Goal: Obtain resource: Download file/media

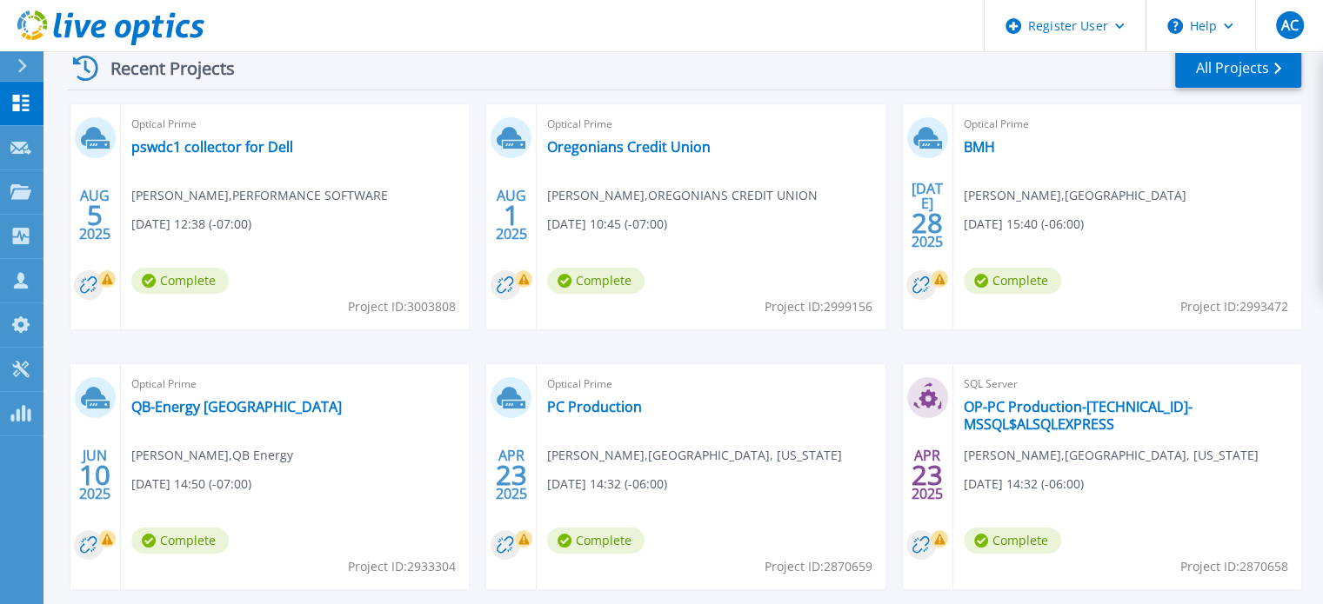
scroll to position [271, 0]
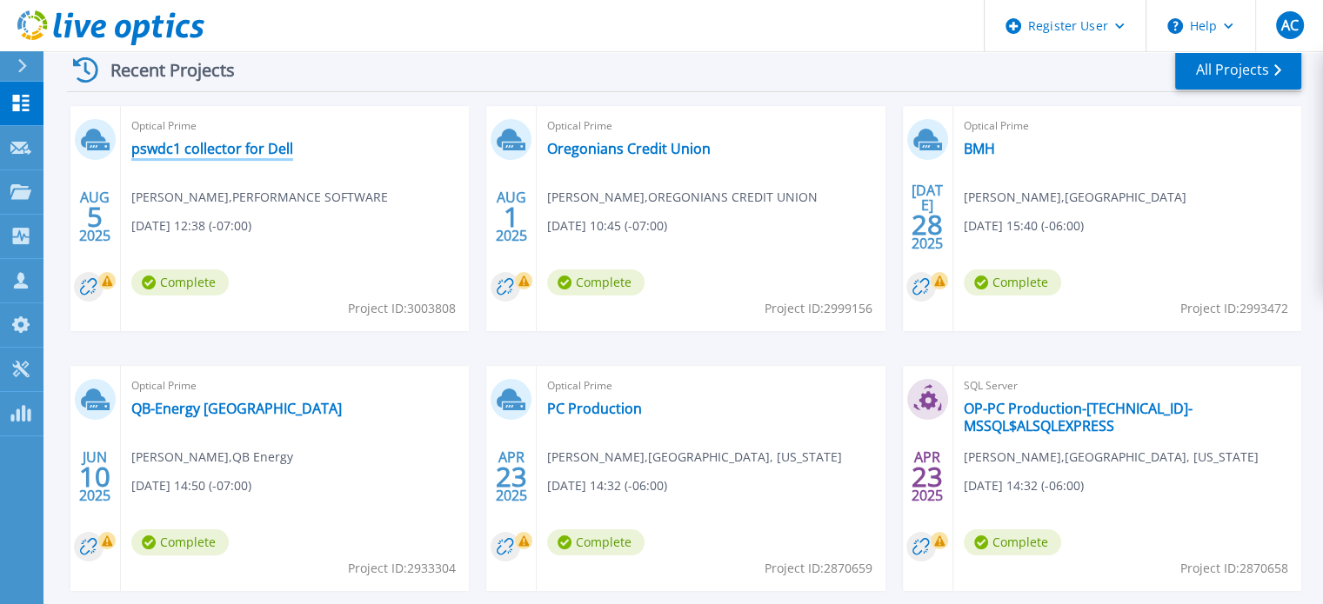
click at [235, 154] on link "pswdc1 collector for Dell" at bounding box center [212, 148] width 162 height 17
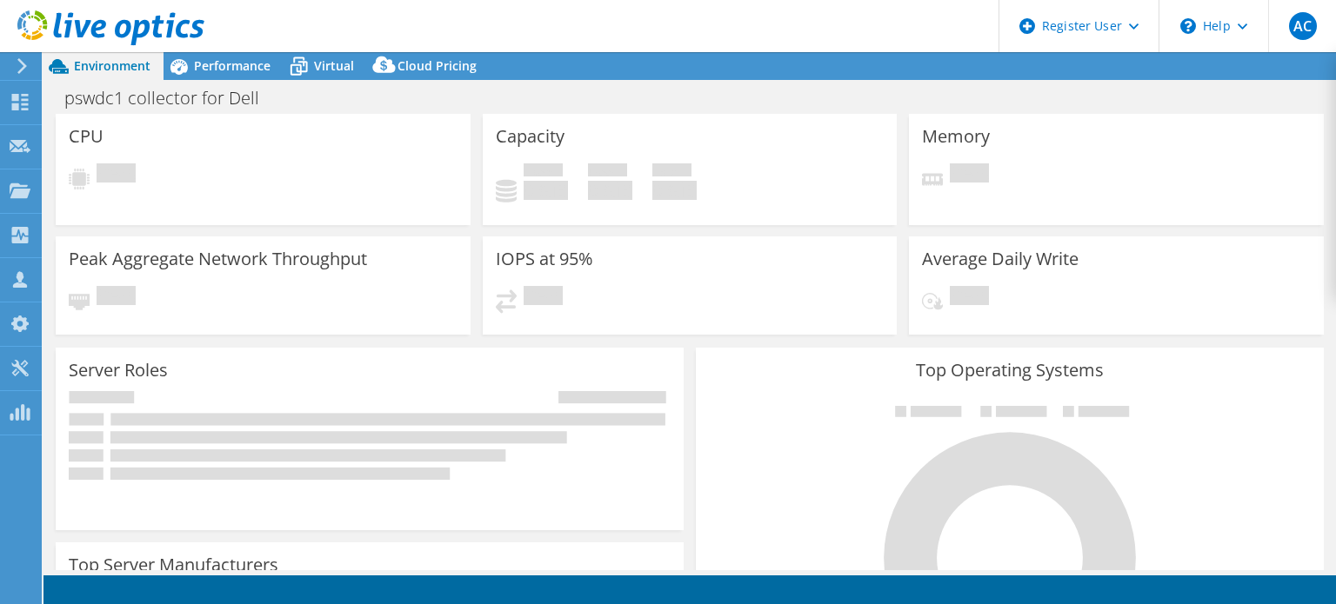
select select "USD"
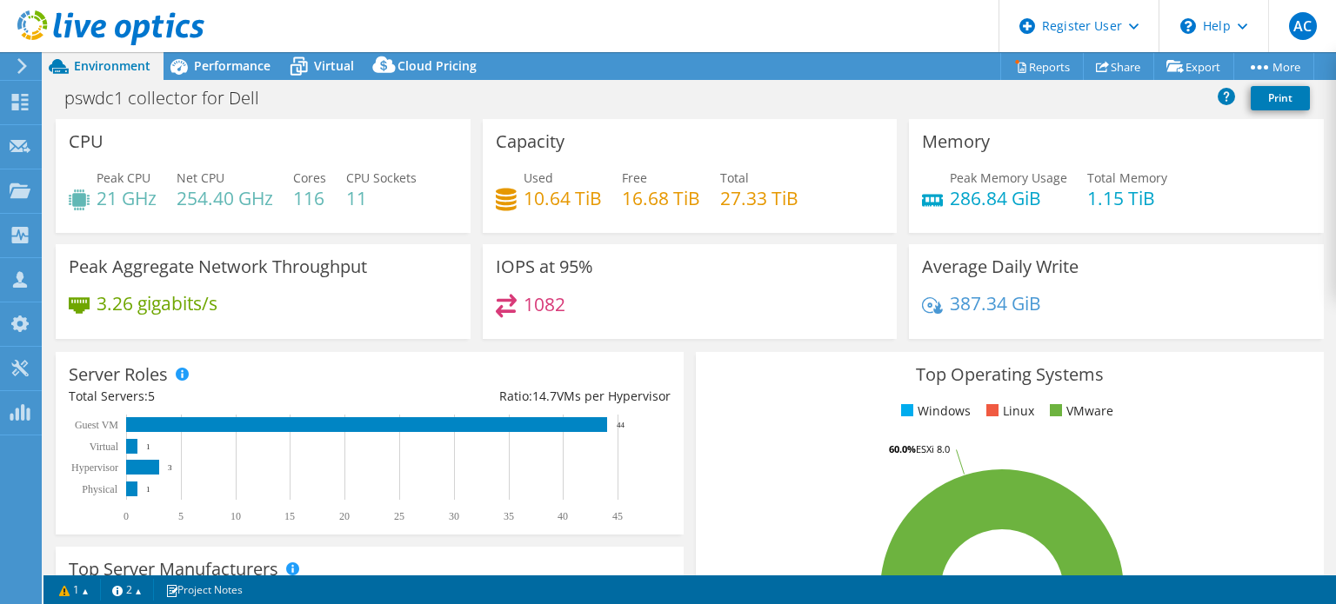
click at [648, 106] on div "pswdc1 collector for Dell Print" at bounding box center [689, 98] width 1292 height 32
click at [645, 83] on div "pswdc1 collector for Dell Print" at bounding box center [689, 98] width 1292 height 32
click at [248, 74] on div "Performance" at bounding box center [223, 66] width 120 height 28
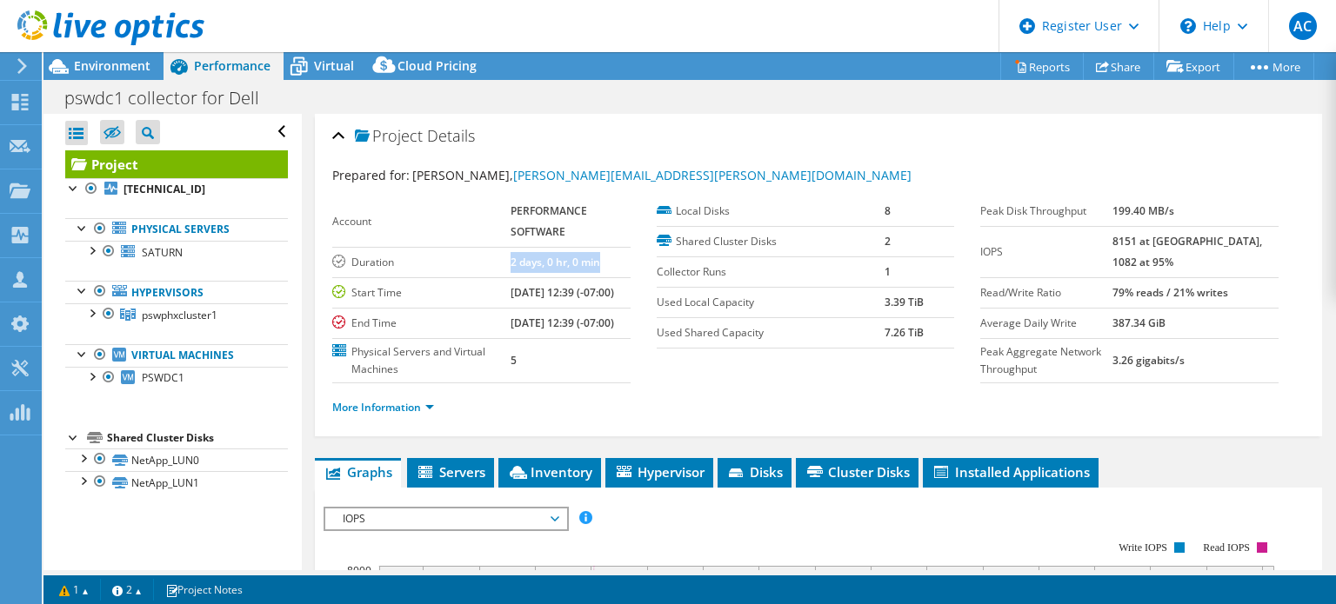
drag, startPoint x: 605, startPoint y: 266, endPoint x: 477, endPoint y: 259, distance: 128.0
click at [477, 259] on tr "Duration 2 days, 0 hr, 0 min" at bounding box center [481, 262] width 298 height 30
click at [510, 250] on td "2 days, 0 hr, 0 min" at bounding box center [570, 262] width 120 height 30
click at [94, 66] on span "Environment" at bounding box center [112, 65] width 77 height 17
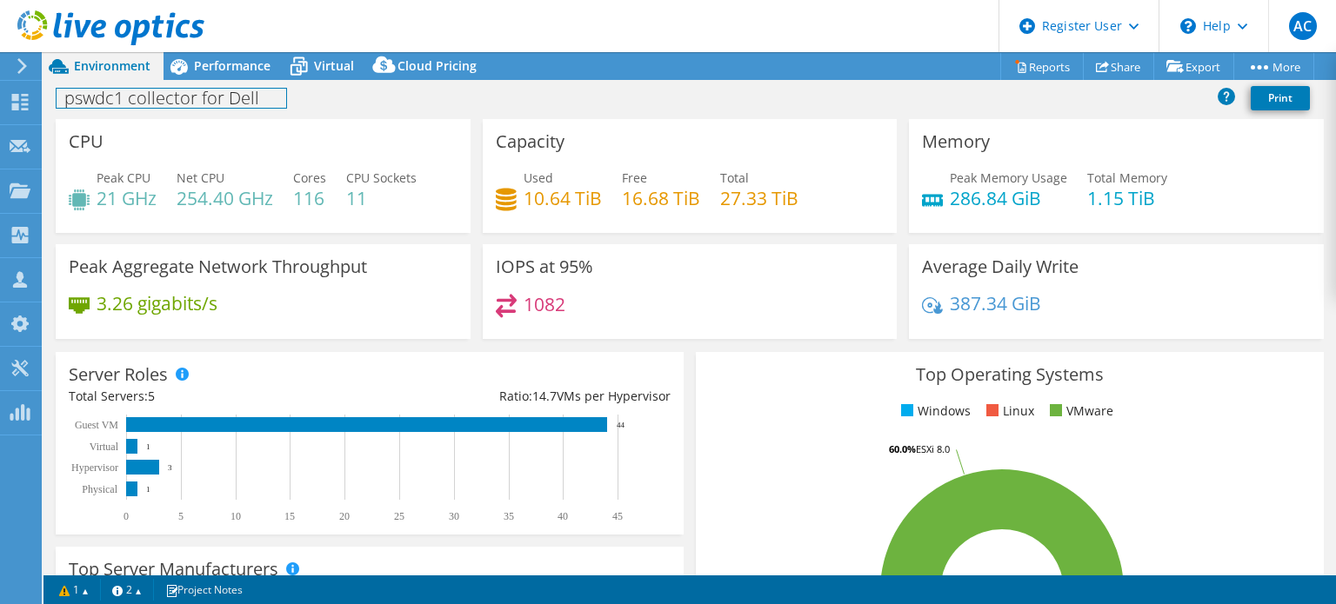
click at [219, 82] on div "pswdc1 collector for Dell Print" at bounding box center [689, 98] width 1292 height 32
click at [228, 64] on span "Performance" at bounding box center [232, 65] width 77 height 17
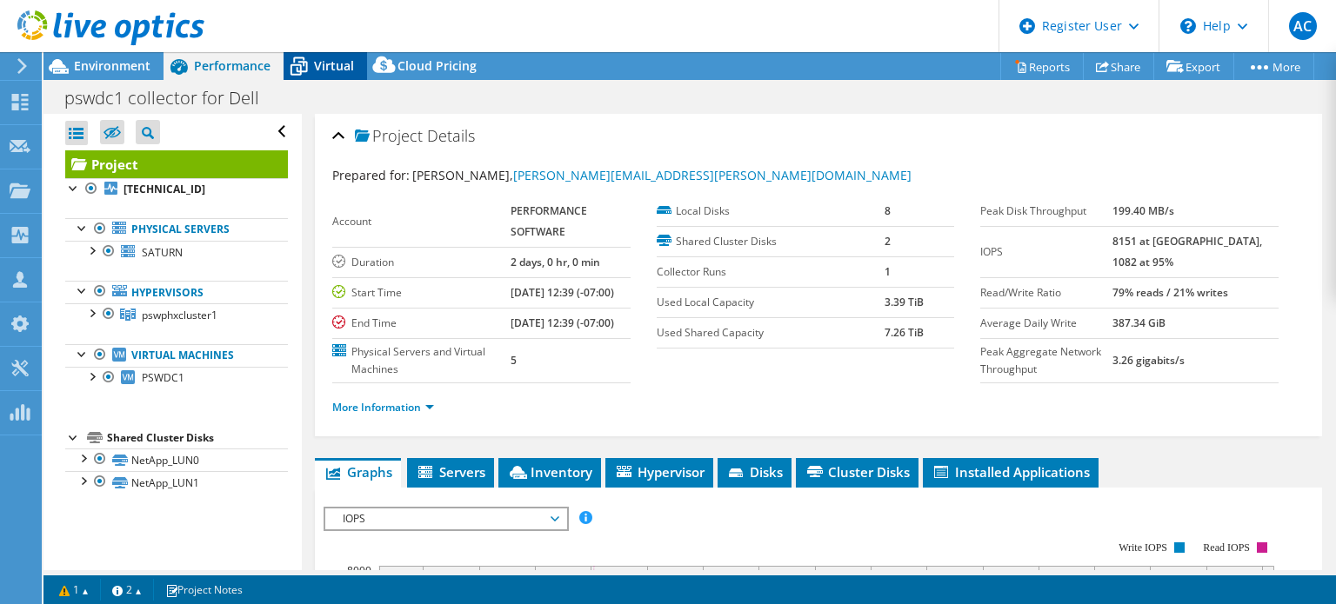
click at [325, 68] on span "Virtual" at bounding box center [334, 65] width 40 height 17
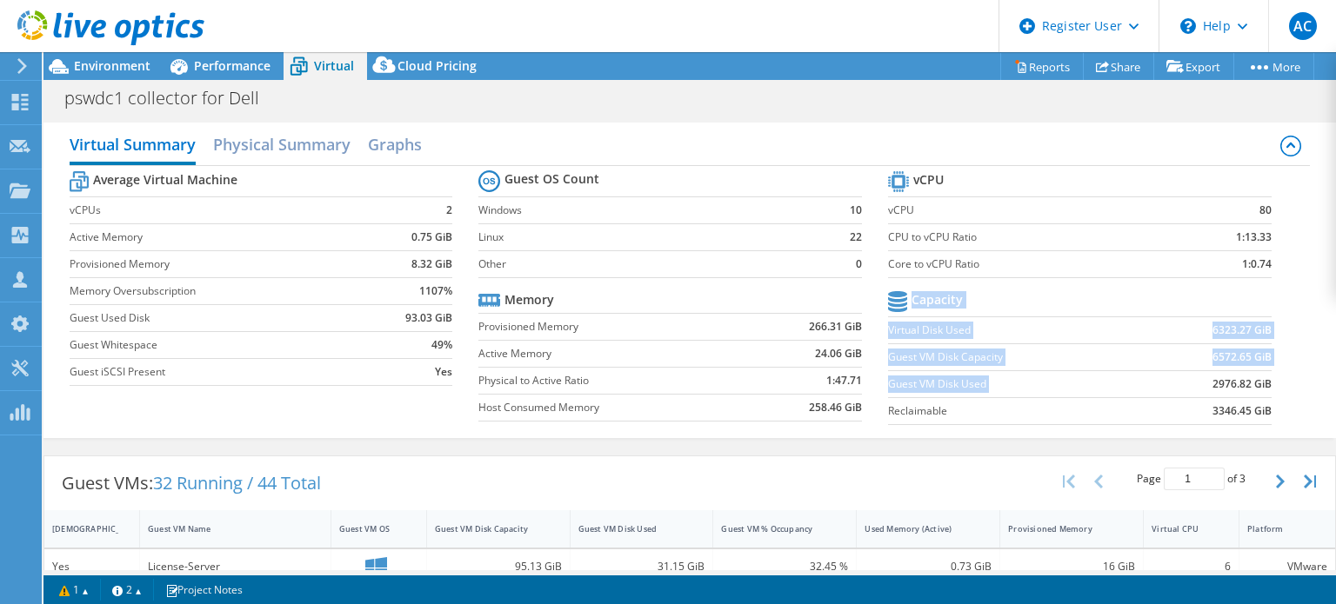
click at [1295, 382] on div "Average Virtual Machine vCPUs 2 Active Memory 0.75 GiB Provisioned Memory 8.32 …" at bounding box center [690, 300] width 1241 height 268
click at [1236, 382] on b "2976.82 GiB" at bounding box center [1241, 384] width 59 height 17
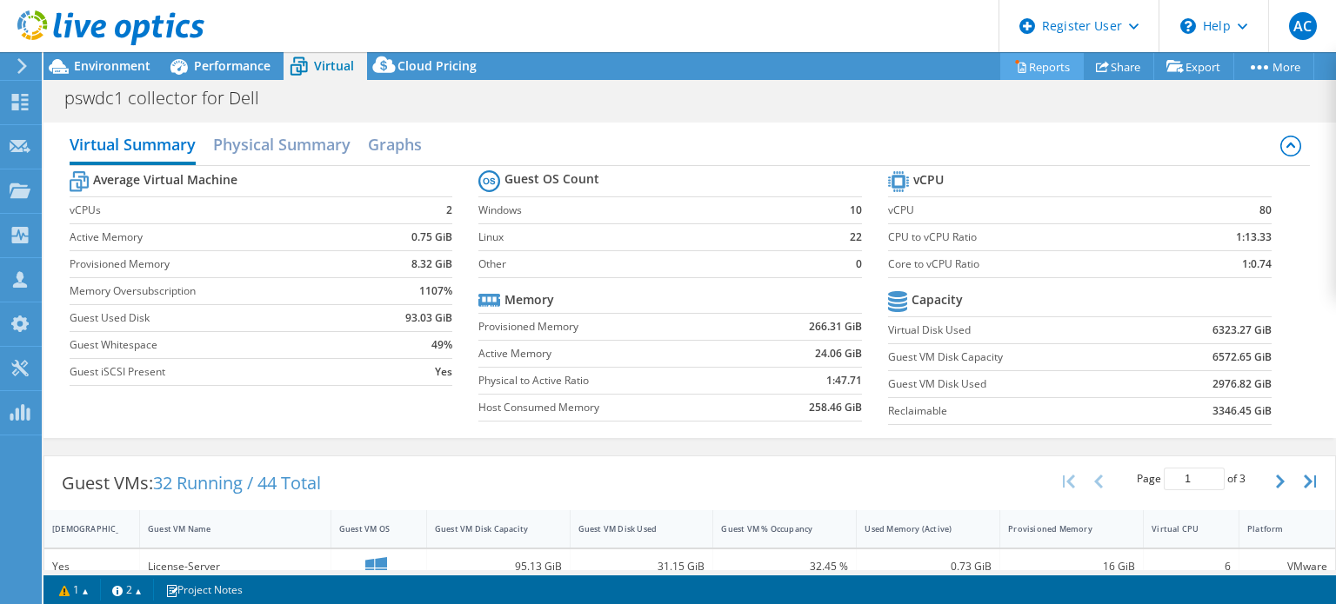
click at [1042, 70] on link "Reports" at bounding box center [1041, 66] width 83 height 27
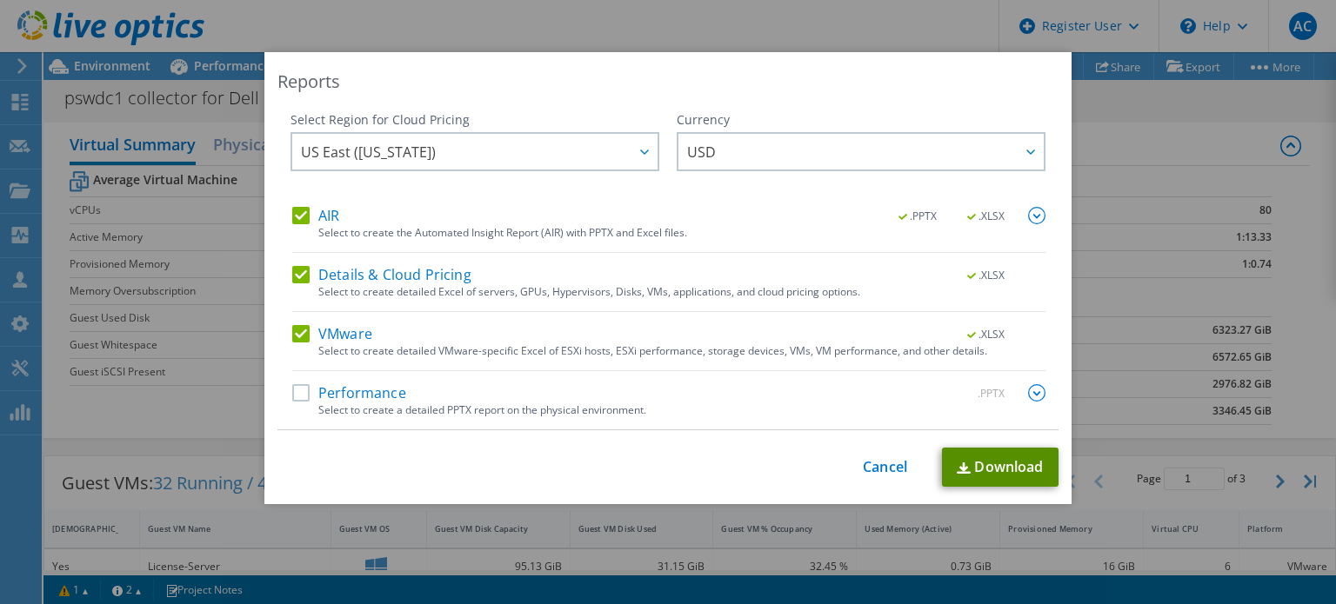
click at [1008, 465] on link "Download" at bounding box center [1000, 467] width 117 height 39
click at [1148, 98] on div "Reports Select Region for Cloud Pricing Asia Pacific ([GEOGRAPHIC_DATA]) [GEOGR…" at bounding box center [668, 302] width 1336 height 500
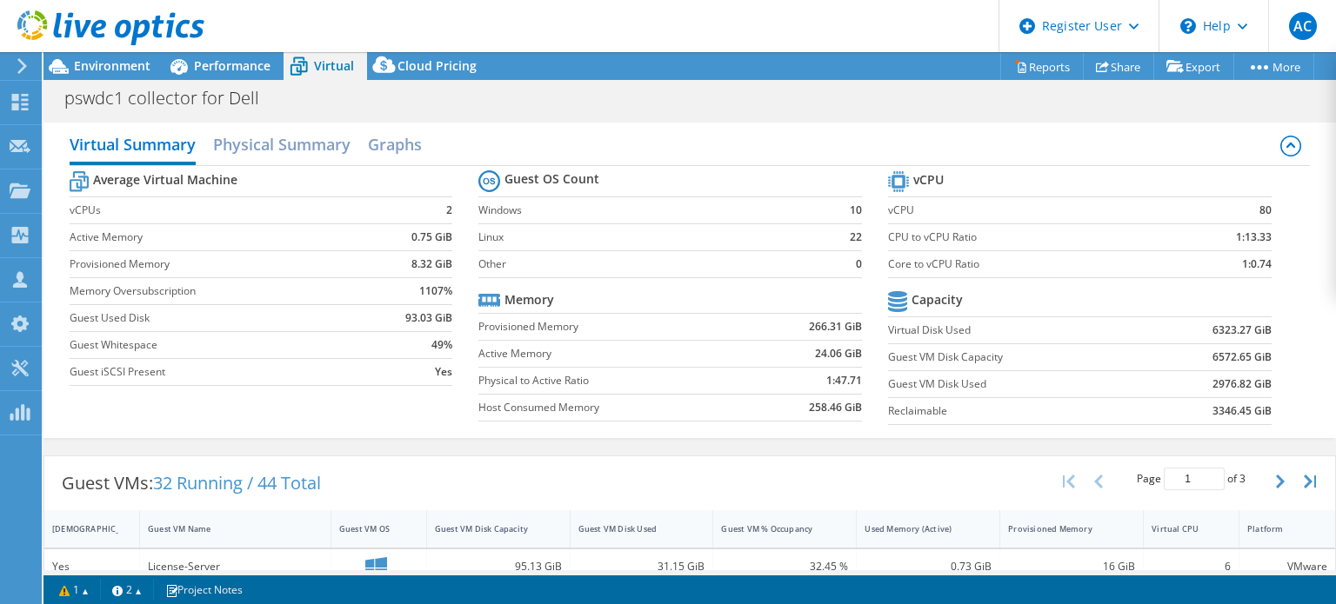
click at [604, 117] on div "Virtual Summary Physical Summary Graphs Average Virtual Machine vCPUs 2 Active …" at bounding box center [689, 280] width 1292 height 333
click at [265, 70] on span "Performance" at bounding box center [232, 65] width 77 height 17
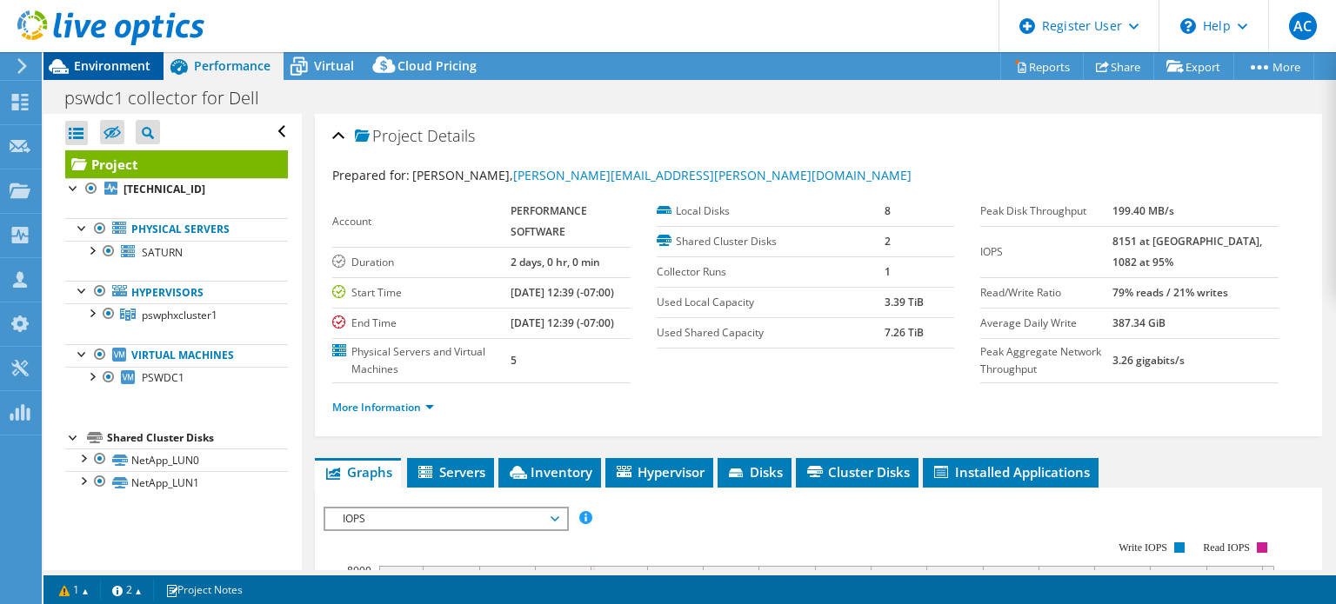
click at [115, 77] on div "Environment" at bounding box center [103, 66] width 120 height 28
click at [112, 74] on div "Environment" at bounding box center [103, 66] width 120 height 28
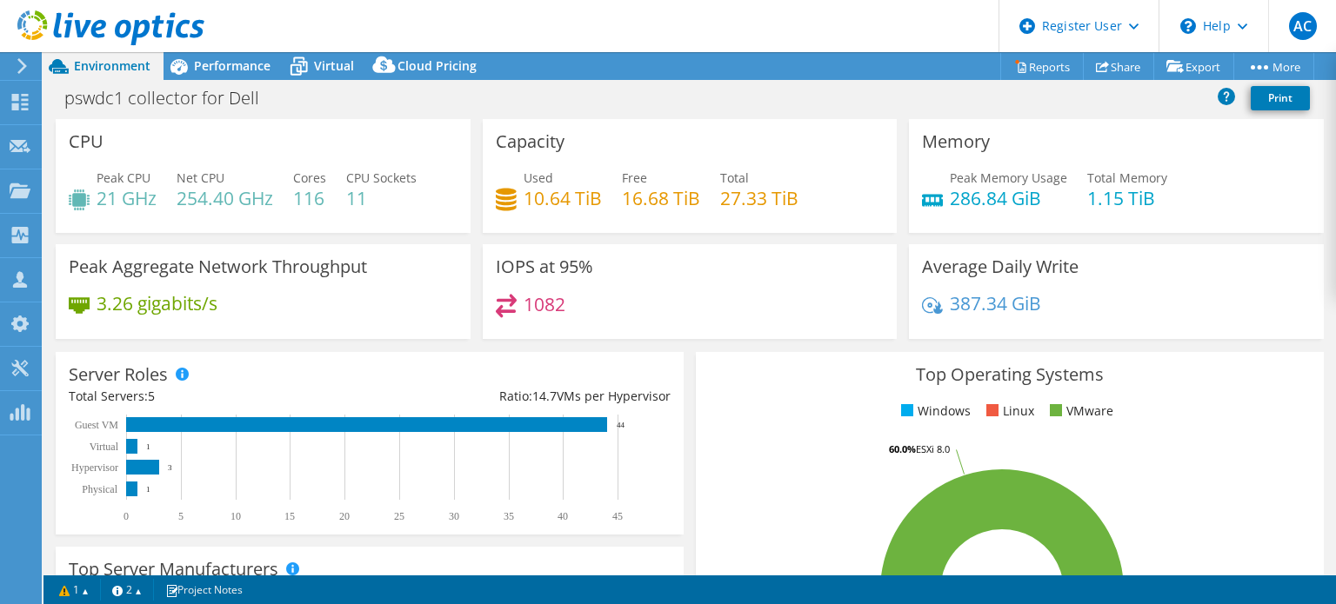
click at [677, 389] on div "Server Roles Physical Servers represent bare metal servers that were targets of…" at bounding box center [370, 443] width 640 height 195
drag, startPoint x: 378, startPoint y: 197, endPoint x: 347, endPoint y: 199, distance: 31.4
click at [347, 199] on h4 "11" at bounding box center [381, 198] width 70 height 19
click at [421, 222] on div "Peak CPU 21 GHz Net CPU 254.40 GHz Cores 116 CPU Sockets 11" at bounding box center [263, 197] width 389 height 57
drag, startPoint x: 1134, startPoint y: 209, endPoint x: 1179, endPoint y: 206, distance: 45.3
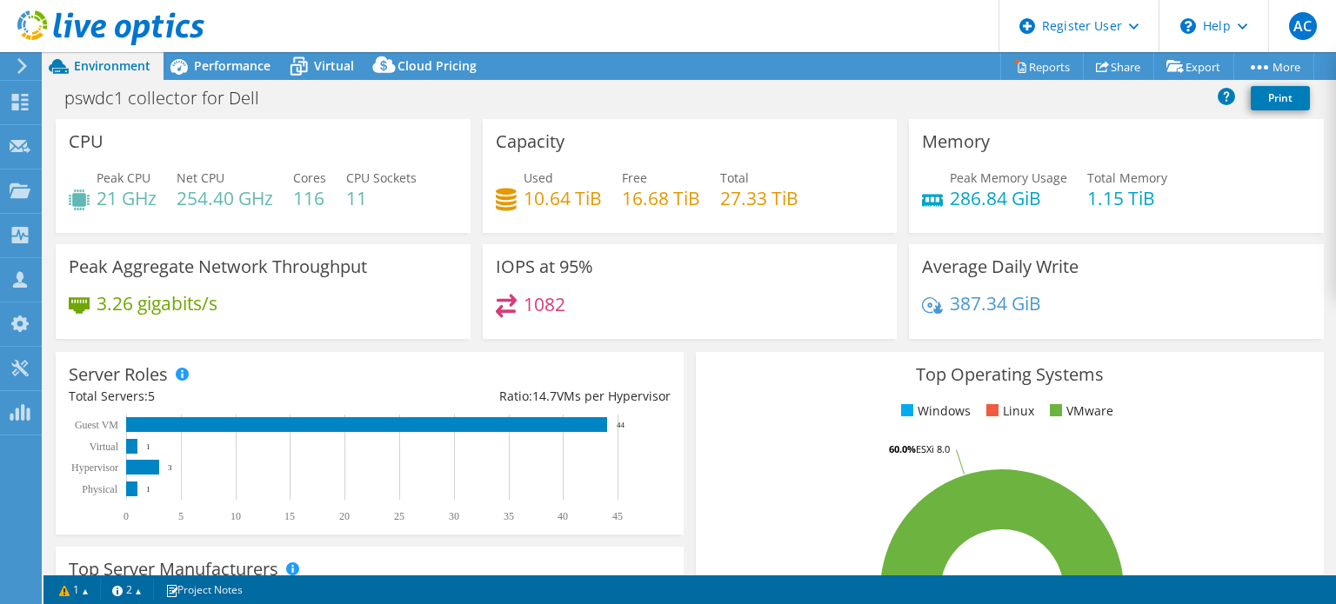
click at [1137, 208] on h4 "1.15 TiB" at bounding box center [1127, 198] width 80 height 19
drag, startPoint x: 1179, startPoint y: 206, endPoint x: 1085, endPoint y: 204, distance: 94.0
click at [1088, 204] on div "Peak Memory Usage 286.84 GiB Total Memory 1.15 TiB" at bounding box center [1116, 197] width 389 height 57
drag, startPoint x: 1055, startPoint y: 208, endPoint x: 991, endPoint y: 239, distance: 71.6
click at [1054, 208] on div "Peak Memory Usage 286.84 GiB Total Memory 1.15 TiB" at bounding box center [1116, 197] width 389 height 57
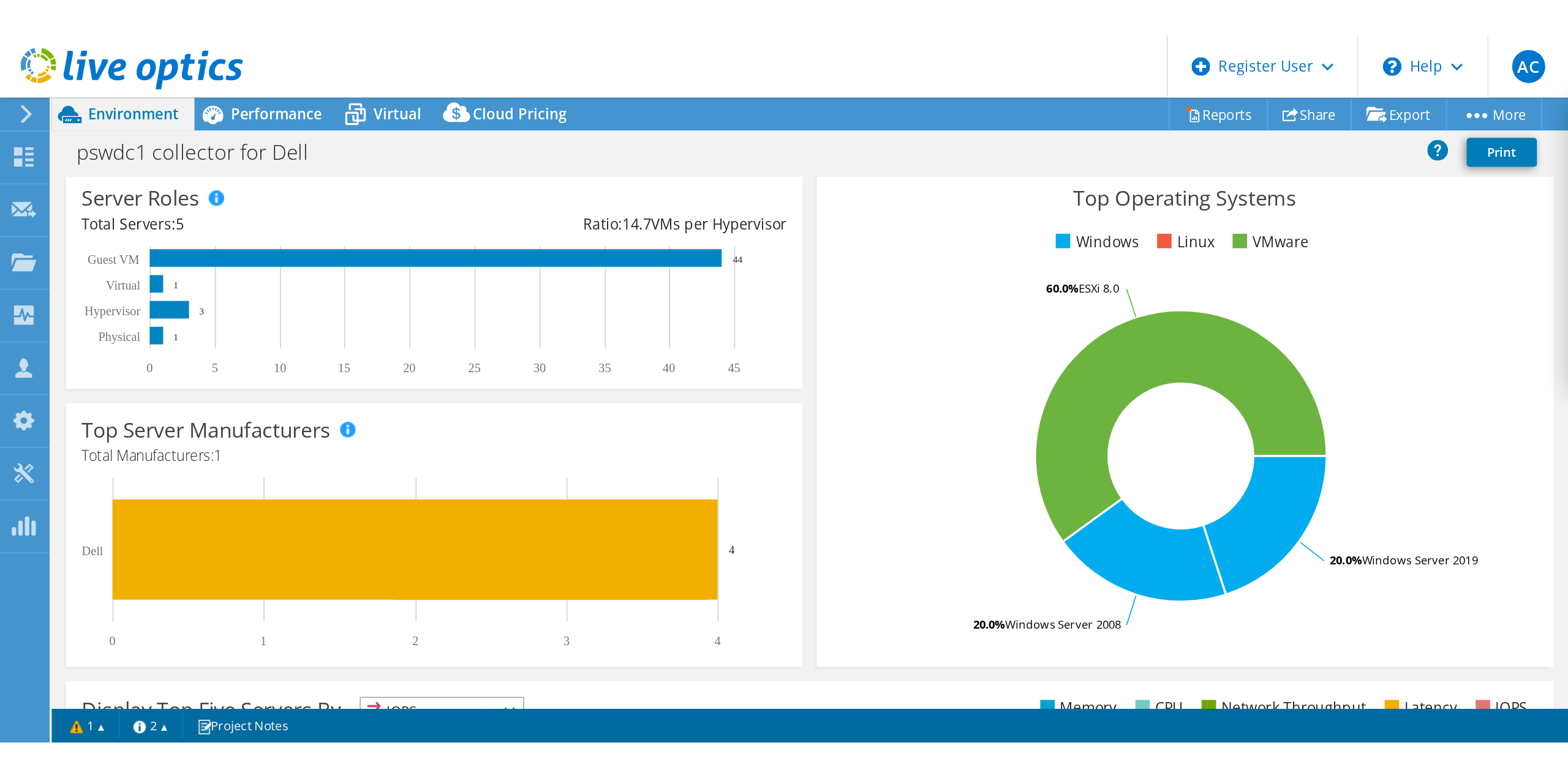
scroll to position [39, 0]
